Goal: Task Accomplishment & Management: Complete application form

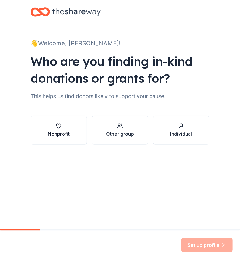
click at [65, 136] on div "Nonprofit" at bounding box center [59, 133] width 22 height 7
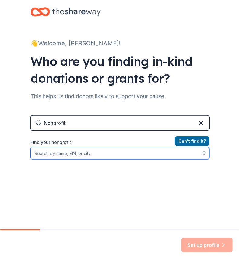
click at [68, 155] on input "Find your nonprofit" at bounding box center [119, 153] width 179 height 12
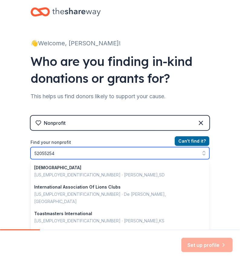
type input "520552545"
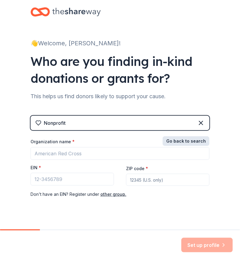
click at [187, 142] on button "Go back to search" at bounding box center [185, 141] width 47 height 10
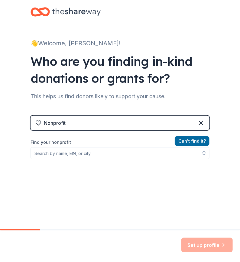
click at [121, 159] on div "Can ' t find it? Find your nonprofit" at bounding box center [119, 172] width 179 height 70
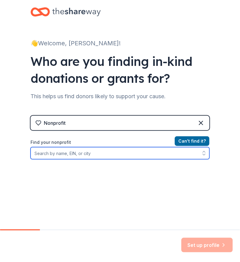
click at [123, 152] on input "Find your nonprofit" at bounding box center [119, 153] width 179 height 12
type input "arbutus volunteer fire department"
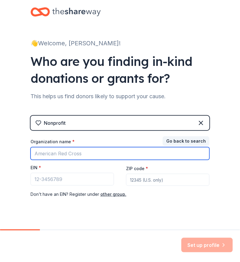
click at [123, 152] on input "Organization name *" at bounding box center [119, 153] width 179 height 13
type input "arbutus volunteer fire department"
click at [171, 154] on input "arbutus volunteer fire department" at bounding box center [119, 153] width 179 height 13
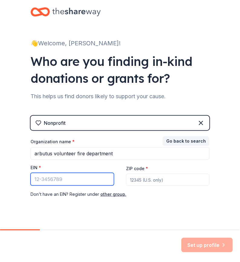
click at [85, 176] on input "EIN *" at bounding box center [71, 179] width 83 height 13
type input "52-055545"
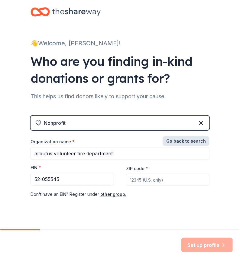
click at [185, 142] on button "Go back to search" at bounding box center [185, 141] width 47 height 10
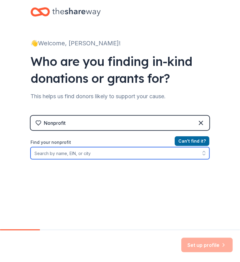
click at [133, 153] on input "Find your nonprofit" at bounding box center [119, 153] width 179 height 12
click at [114, 154] on input "arbutus volunteer fire department of [GEOGRAPHIC_DATA]" at bounding box center [119, 153] width 179 height 12
click at [201, 153] on icon "button" at bounding box center [204, 153] width 6 height 6
click at [201, 150] on icon "button" at bounding box center [204, 153] width 6 height 6
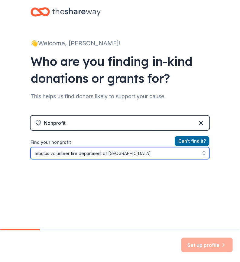
click at [201, 150] on icon "button" at bounding box center [204, 153] width 6 height 6
click at [133, 153] on input "arbutus volunteer fire department of [GEOGRAPHIC_DATA]" at bounding box center [119, 153] width 179 height 12
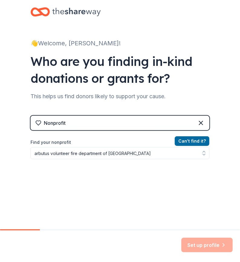
click at [206, 242] on div "Set up profile" at bounding box center [206, 245] width 51 height 14
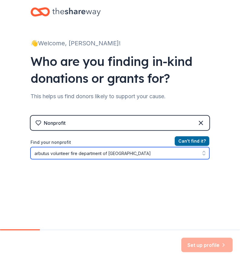
click at [201, 154] on icon "button" at bounding box center [204, 153] width 6 height 6
type input "arbutus volunteer fire department of [GEOGRAPHIC_DATA]"
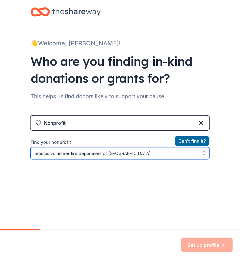
drag, startPoint x: 201, startPoint y: 154, endPoint x: 201, endPoint y: 150, distance: 3.9
click at [201, 151] on icon "button" at bounding box center [204, 153] width 6 height 6
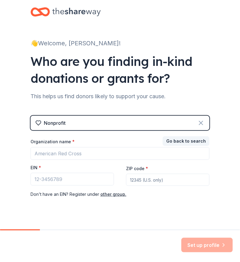
click at [198, 121] on icon at bounding box center [200, 122] width 7 height 7
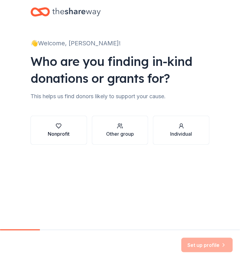
click at [62, 134] on div "Nonprofit" at bounding box center [59, 133] width 22 height 7
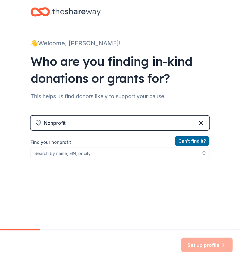
click at [66, 122] on div "Nonprofit" at bounding box center [119, 123] width 179 height 14
click at [48, 122] on div "Nonprofit" at bounding box center [55, 122] width 22 height 7
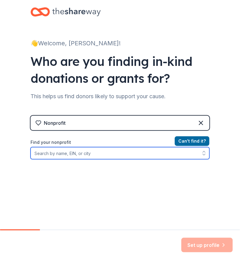
click at [49, 151] on input "Find your nonprofit" at bounding box center [119, 153] width 179 height 12
click at [204, 154] on icon "button" at bounding box center [204, 153] width 6 height 6
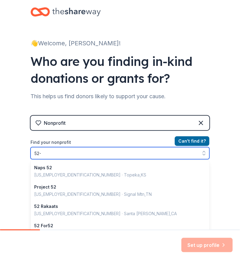
type input "52"
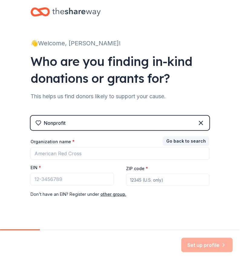
scroll to position [10, 0]
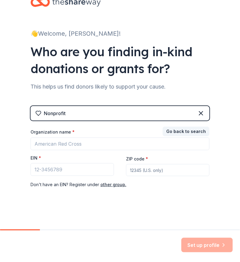
click at [200, 240] on div "Set up profile" at bounding box center [206, 245] width 51 height 14
click at [78, 3] on icon at bounding box center [76, 2] width 48 height 12
click at [74, 3] on icon at bounding box center [76, 2] width 48 height 12
